Goal: Task Accomplishment & Management: Use online tool/utility

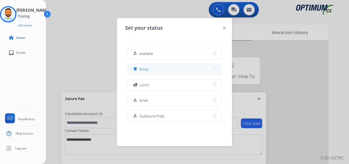
click at [161, 68] on button "free_breakfast Break" at bounding box center [174, 69] width 93 height 11
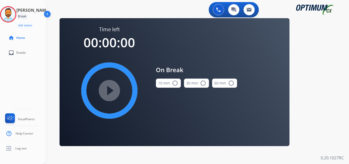
click at [173, 84] on mat-icon "radio_button_unchecked" at bounding box center [175, 83] width 6 height 6
click at [112, 94] on mat-icon "play_circle_filled" at bounding box center [109, 91] width 6 height 6
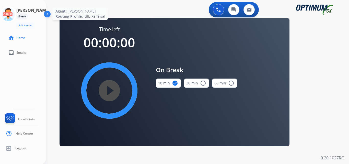
click at [11, 14] on icon at bounding box center [8, 14] width 17 height 17
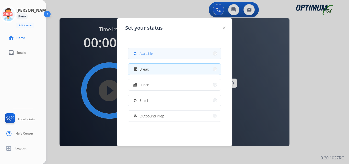
click at [142, 53] on span "Available" at bounding box center [147, 53] width 14 height 5
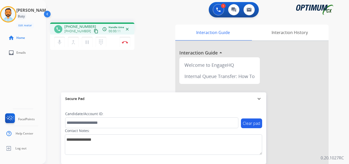
click at [94, 31] on mat-icon "content_copy" at bounding box center [96, 31] width 5 height 5
click at [125, 40] on button "Disconnect" at bounding box center [125, 42] width 11 height 11
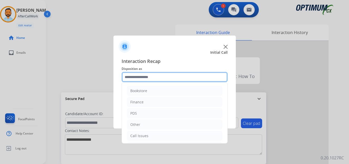
click at [150, 76] on input "text" at bounding box center [175, 77] width 106 height 10
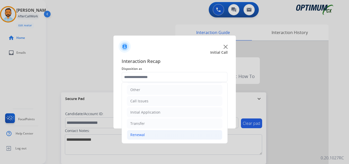
click at [152, 136] on li "Renewal" at bounding box center [174, 135] width 95 height 10
click at [153, 110] on div "Initial Application" at bounding box center [145, 112] width 30 height 5
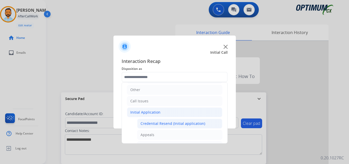
click at [174, 124] on div "Credential Resend (Initial application)" at bounding box center [173, 123] width 65 height 5
type input "**********"
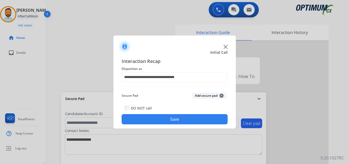
click at [166, 123] on button "Save" at bounding box center [175, 119] width 106 height 10
